Goal: Entertainment & Leisure: Consume media (video, audio)

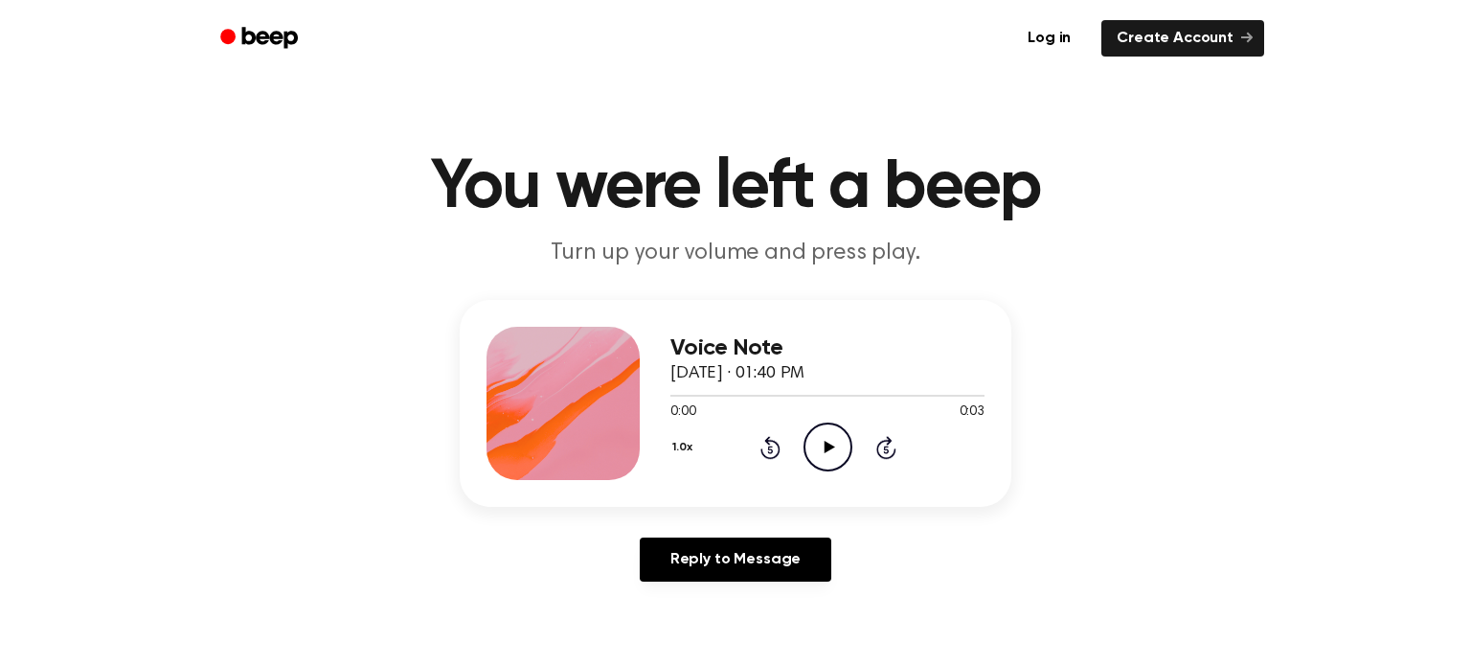
click at [839, 458] on icon "Play Audio" at bounding box center [828, 446] width 49 height 49
click at [839, 458] on icon "Pause Audio" at bounding box center [828, 446] width 49 height 49
click at [839, 458] on icon "Play Audio" at bounding box center [828, 446] width 49 height 49
click at [811, 436] on icon "Play Audio" at bounding box center [828, 446] width 49 height 49
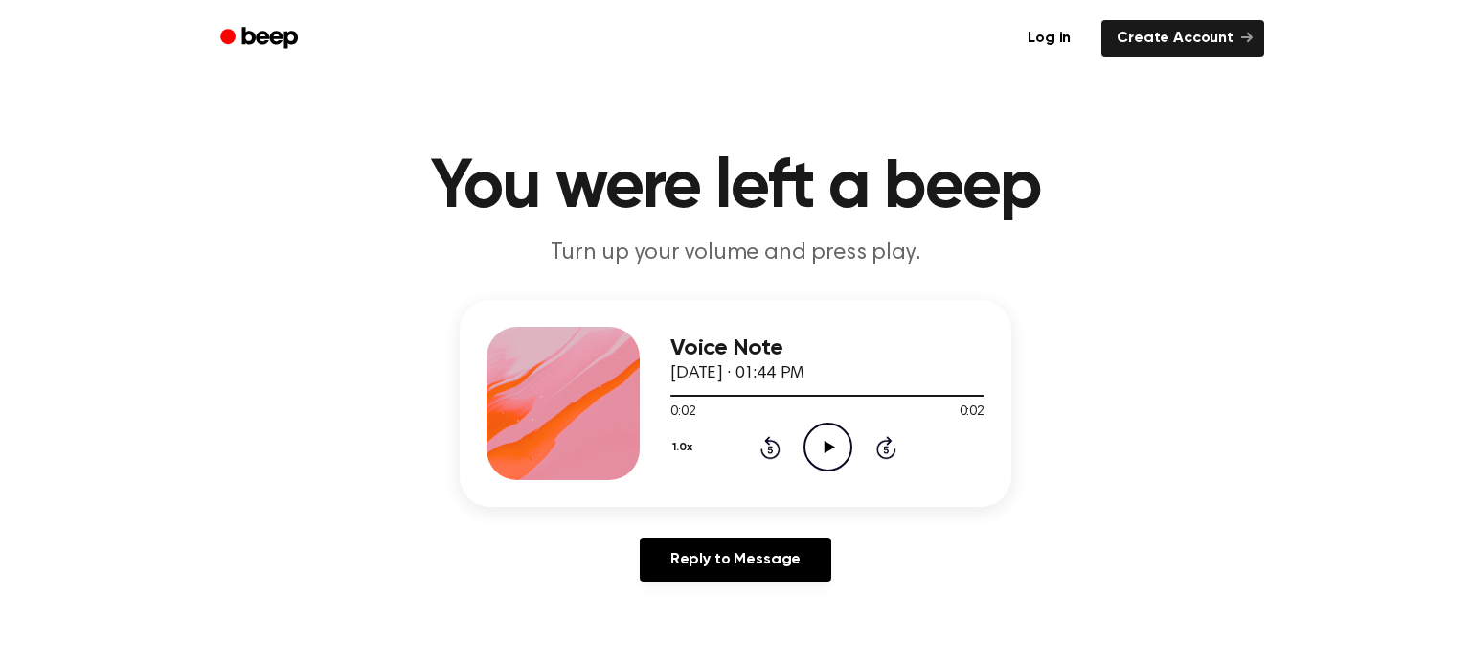
click at [833, 447] on icon "Play Audio" at bounding box center [828, 446] width 49 height 49
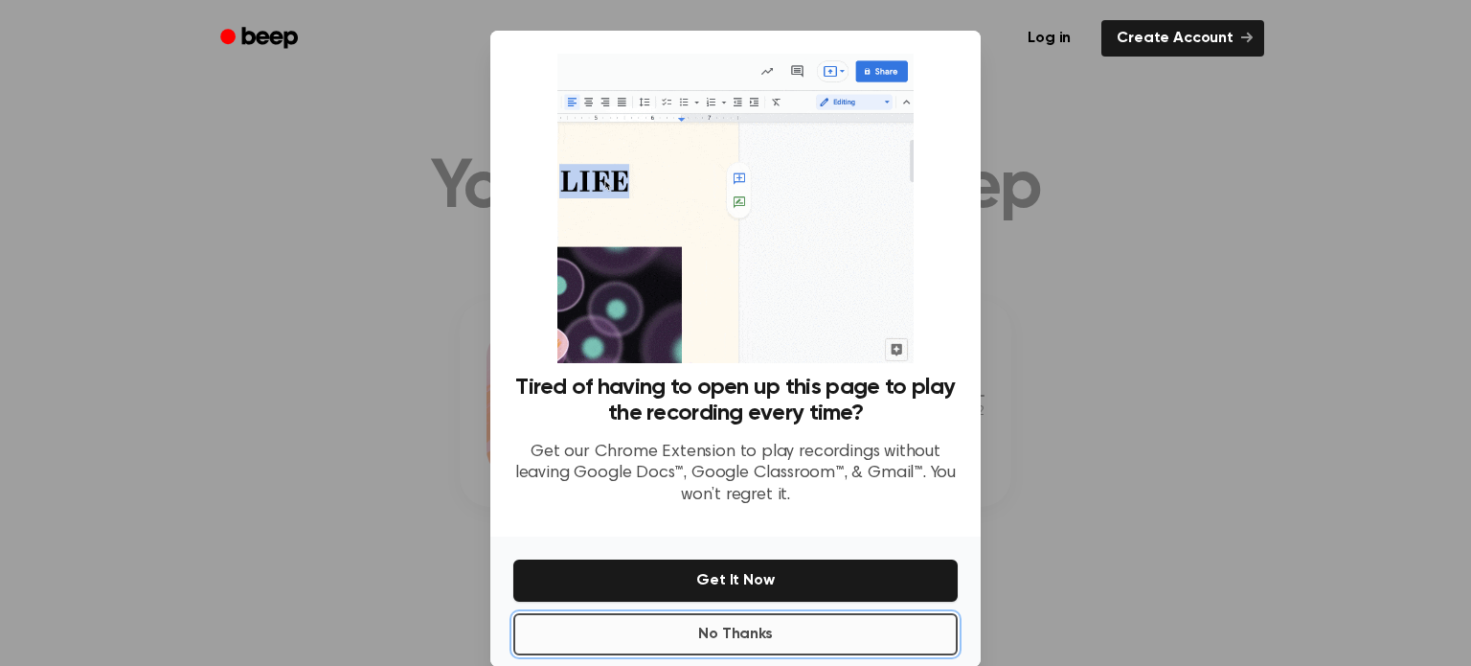
click at [673, 626] on button "No Thanks" at bounding box center [735, 634] width 444 height 42
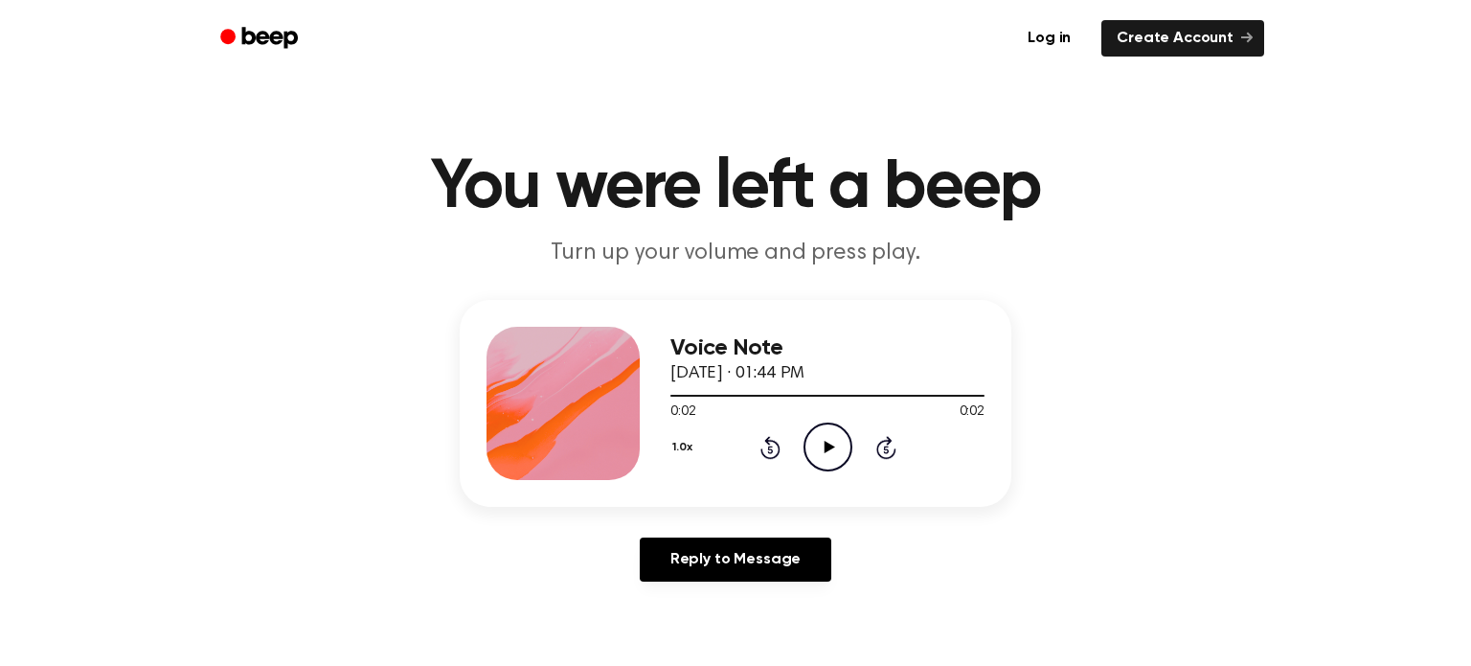
click at [827, 456] on icon "Play Audio" at bounding box center [828, 446] width 49 height 49
click at [827, 456] on icon "Pause Audio" at bounding box center [828, 446] width 49 height 49
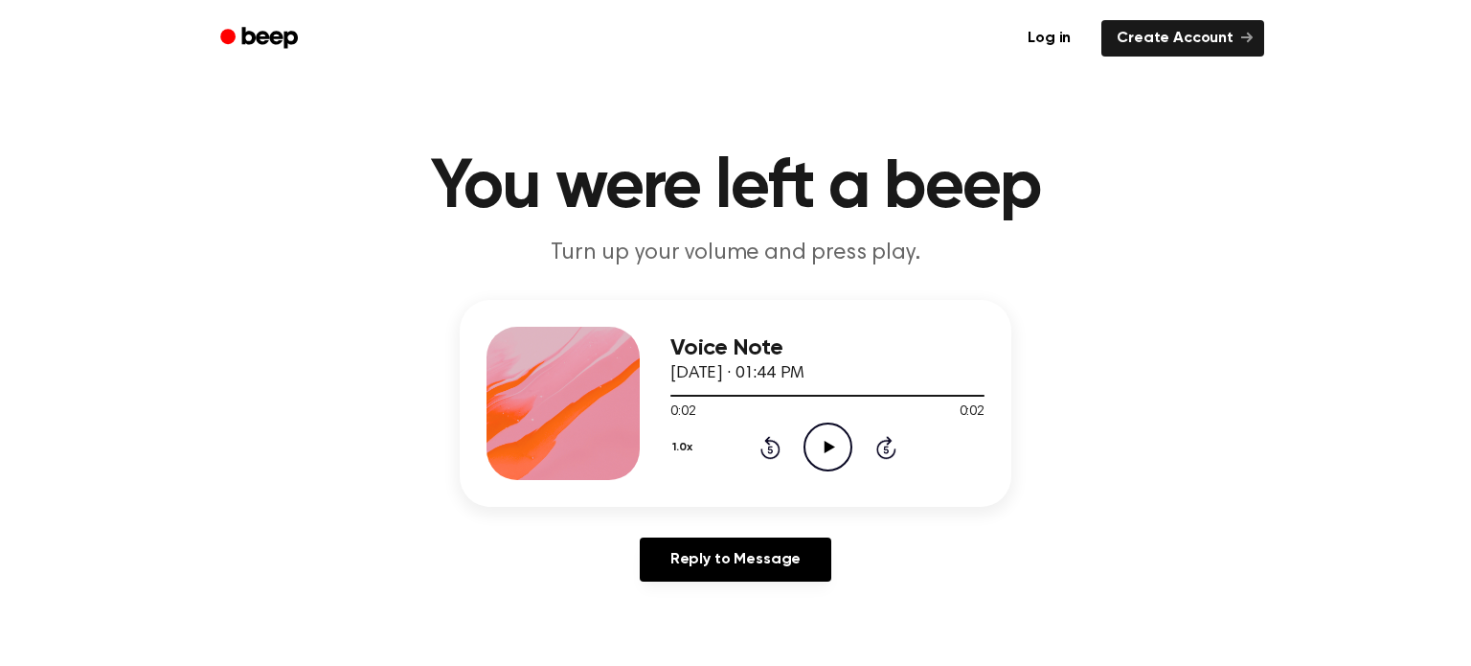
click at [827, 456] on icon "Play Audio" at bounding box center [828, 446] width 49 height 49
click at [458, 183] on h1 "You were left a beep" at bounding box center [735, 187] width 981 height 69
